Goal: Task Accomplishment & Management: Use online tool/utility

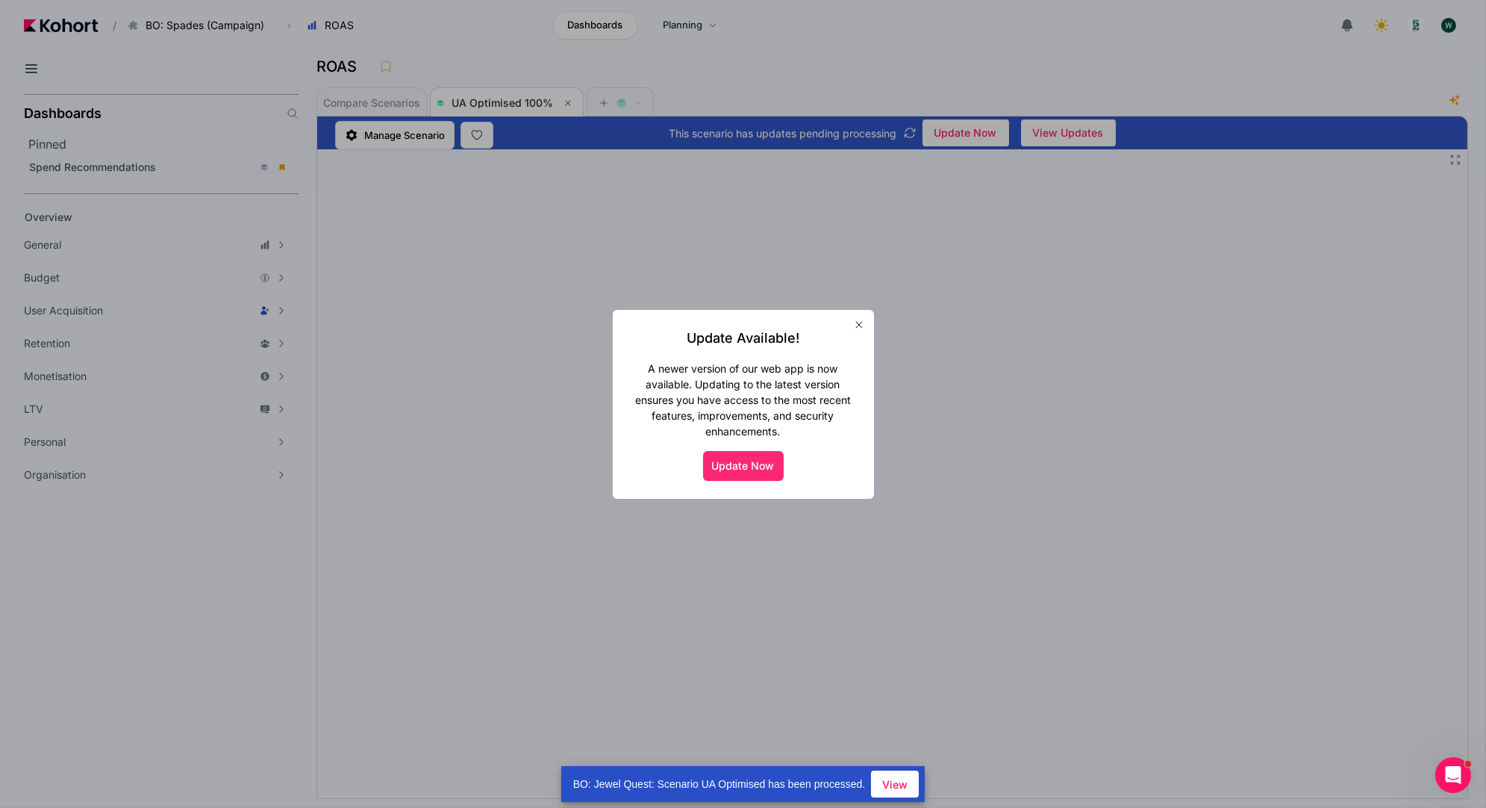
click at [723, 467] on button "Update Now" at bounding box center [743, 466] width 81 height 30
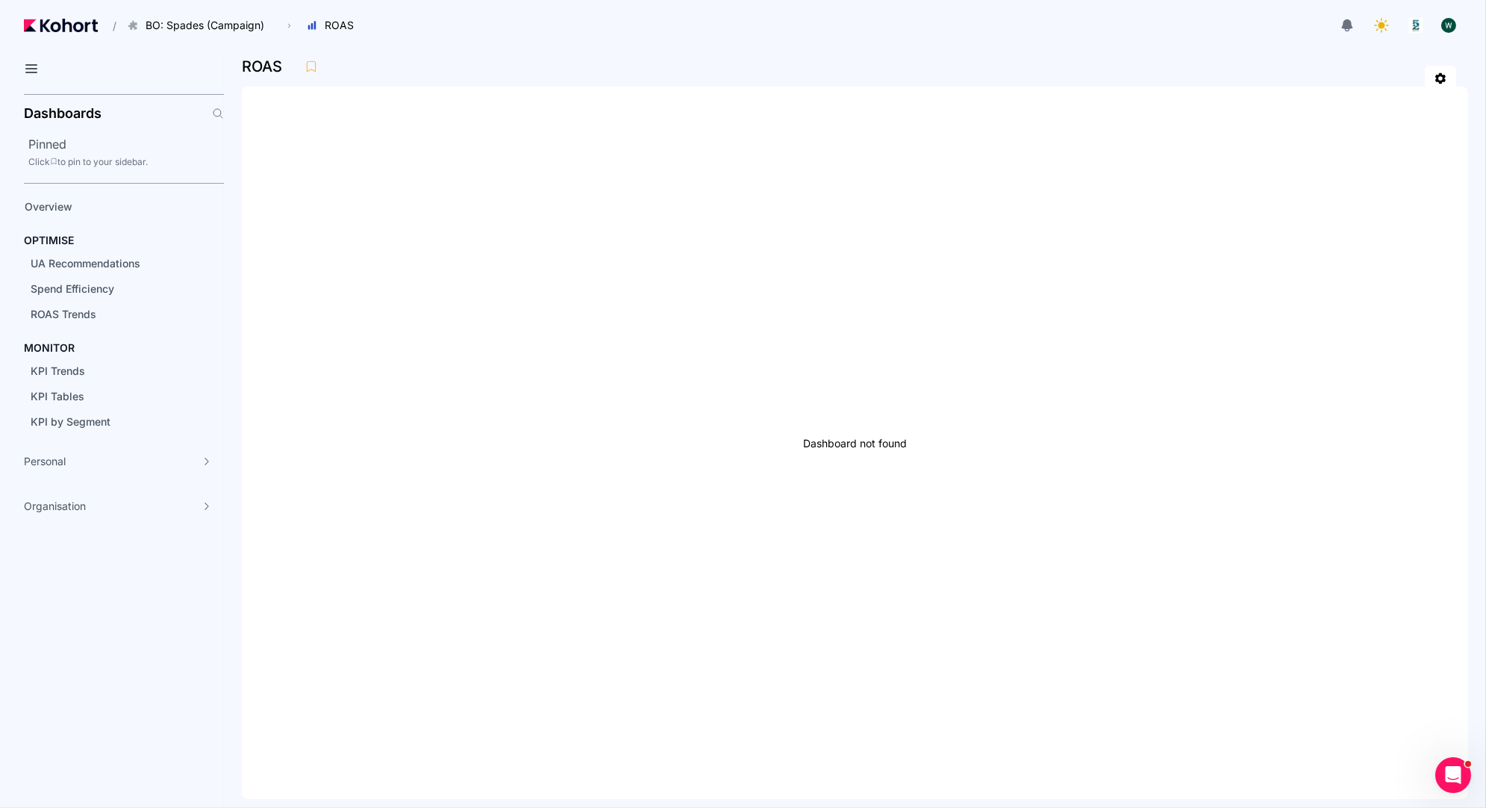
click at [642, 47] on header "/ BO: Spades (Campaign) Go to products list BO: Backgammon BO: Bubble Shooter B…" at bounding box center [743, 27] width 1486 height 55
click at [116, 263] on span "UA Recommendations" at bounding box center [86, 263] width 110 height 13
